Goal: Transaction & Acquisition: Purchase product/service

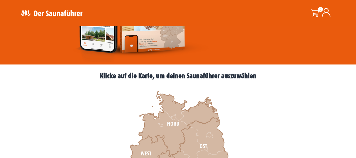
scroll to position [188, 0]
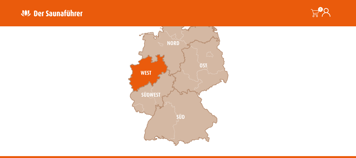
click at [147, 71] on icon at bounding box center [147, 73] width 39 height 37
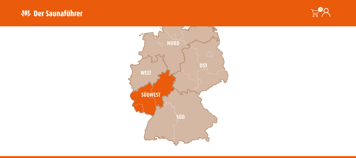
click at [152, 93] on icon at bounding box center [153, 93] width 46 height 46
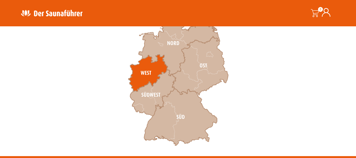
click at [133, 77] on icon at bounding box center [147, 73] width 39 height 37
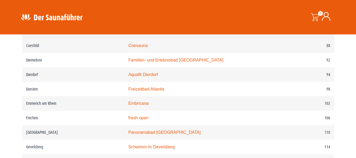
scroll to position [538, 0]
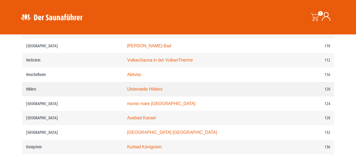
scroll to position [645, 0]
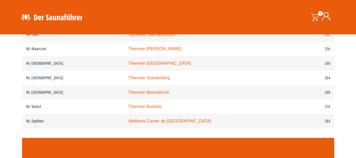
scroll to position [1075, 0]
